Goal: Task Accomplishment & Management: Manage account settings

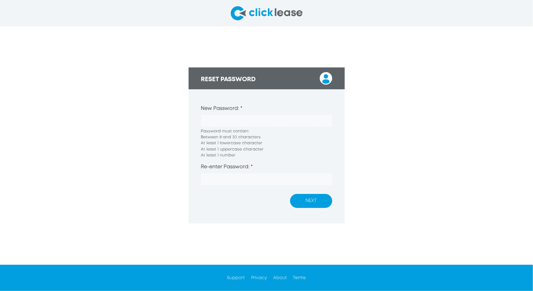
click at [271, 12] on img at bounding box center [267, 13] width 72 height 14
click at [325, 139] on li "Between 8 and 30 characters" at bounding box center [266, 137] width 131 height 6
click at [313, 197] on button "NEXT" at bounding box center [311, 201] width 42 height 14
click at [290, 194] on button "NEXT" at bounding box center [311, 201] width 42 height 14
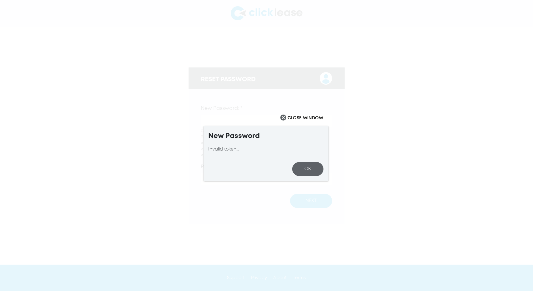
click at [312, 170] on button "OK" at bounding box center [307, 169] width 31 height 14
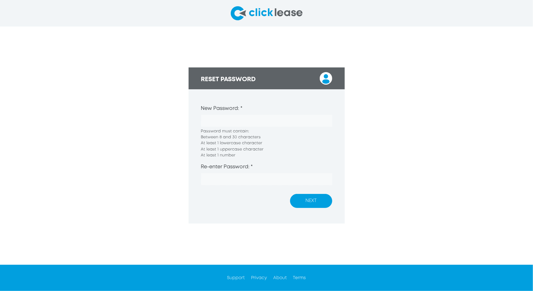
click at [315, 197] on button "NEXT" at bounding box center [311, 201] width 42 height 14
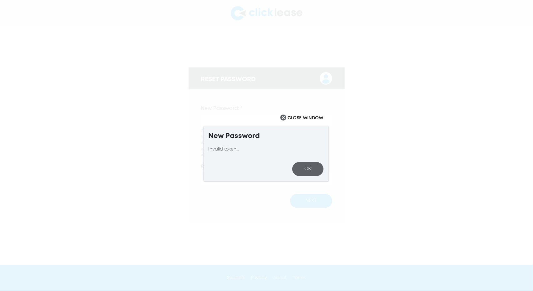
click at [320, 166] on button "OK" at bounding box center [307, 169] width 31 height 14
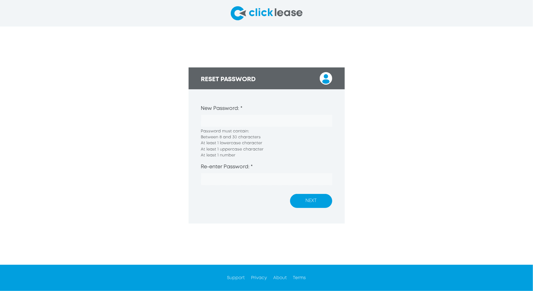
click at [278, 15] on img at bounding box center [267, 13] width 72 height 14
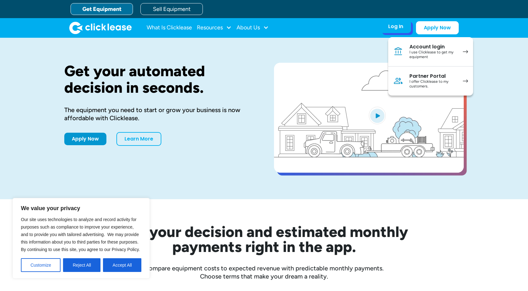
click at [421, 51] on div "I use Clicklease to get my equipment" at bounding box center [432, 55] width 47 height 10
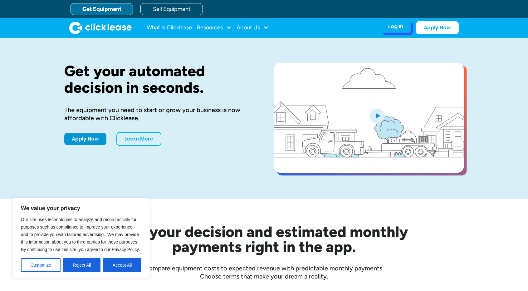
click at [395, 27] on div "Log In" at bounding box center [395, 26] width 15 height 6
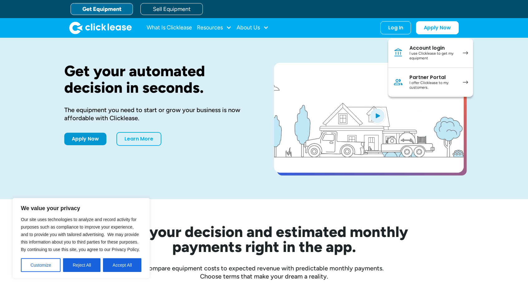
click at [88, 270] on button "Reject All" at bounding box center [81, 265] width 37 height 14
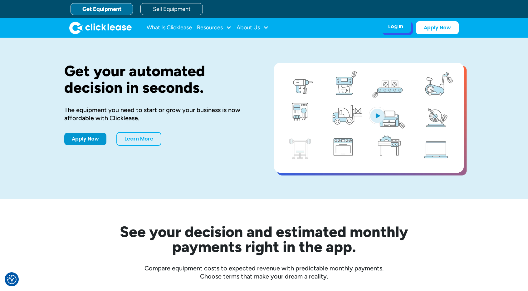
click at [400, 29] on div "Log In" at bounding box center [395, 26] width 15 height 6
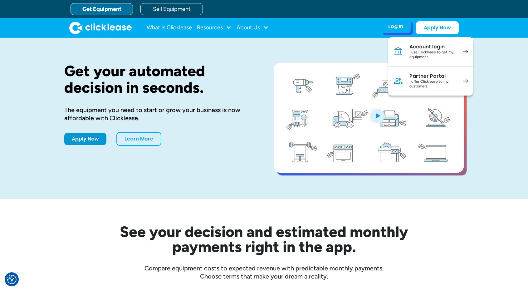
click at [428, 81] on div "I offer Clicklease to my customers." at bounding box center [432, 84] width 47 height 10
